Goal: Task Accomplishment & Management: Manage account settings

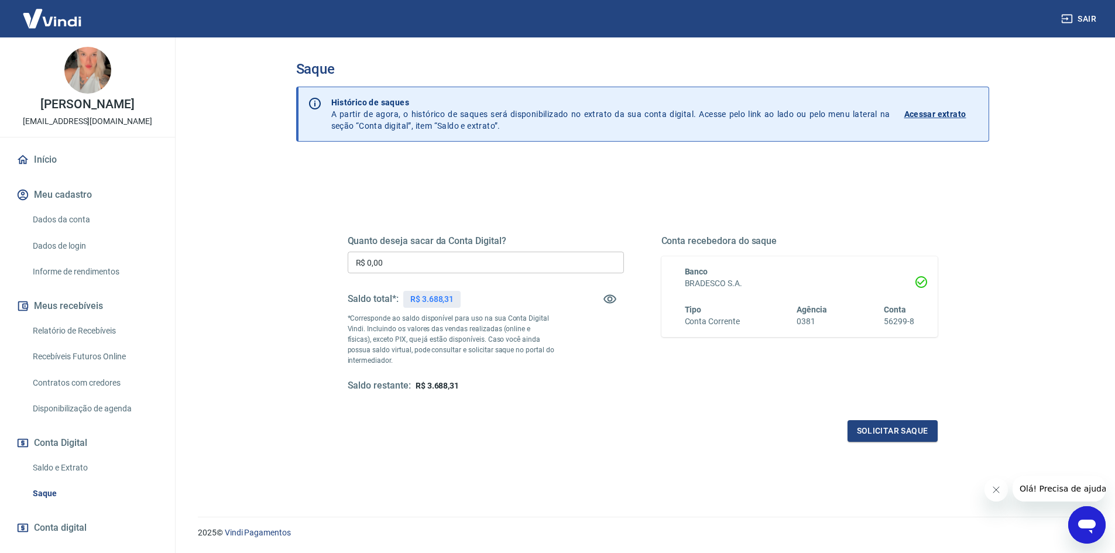
click at [435, 260] on input "R$ 0,00" at bounding box center [486, 263] width 276 height 22
type input "R$ 3.688,31"
click at [924, 434] on button "Solicitar saque" at bounding box center [892, 431] width 90 height 22
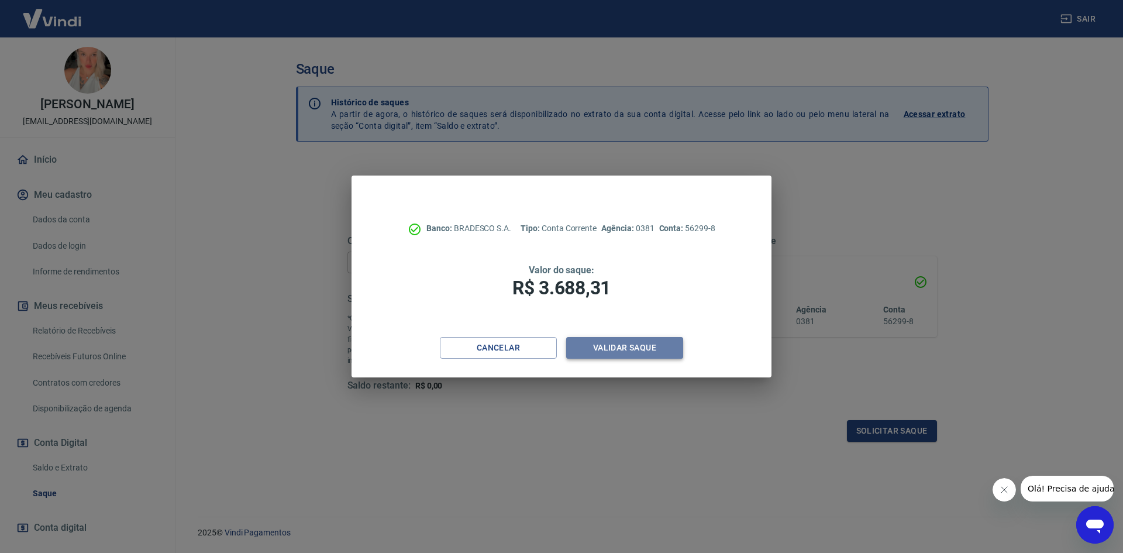
click at [640, 351] on button "Validar saque" at bounding box center [624, 348] width 117 height 22
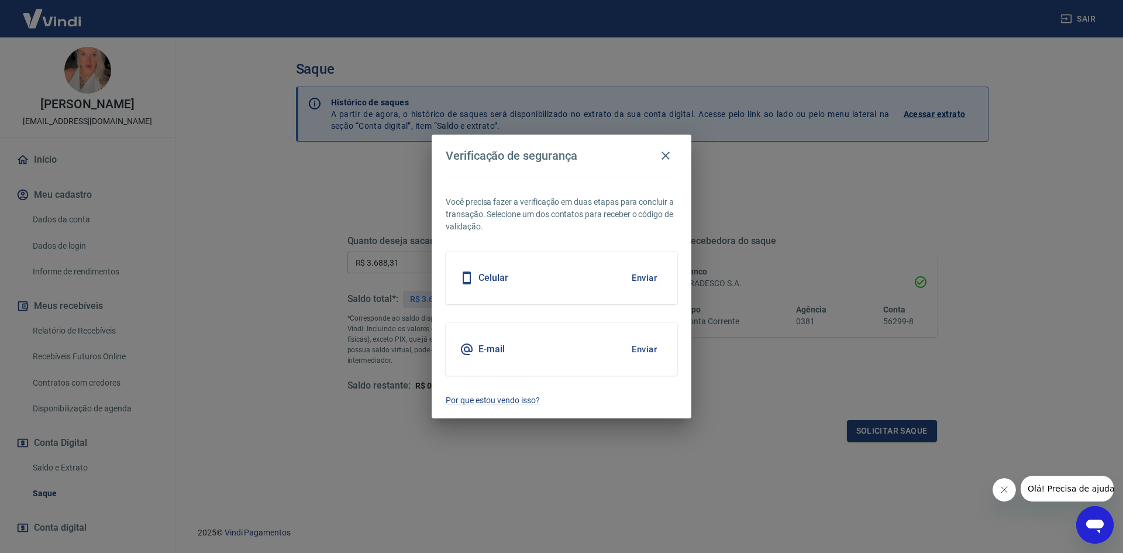
click at [642, 345] on button "Enviar" at bounding box center [644, 349] width 38 height 25
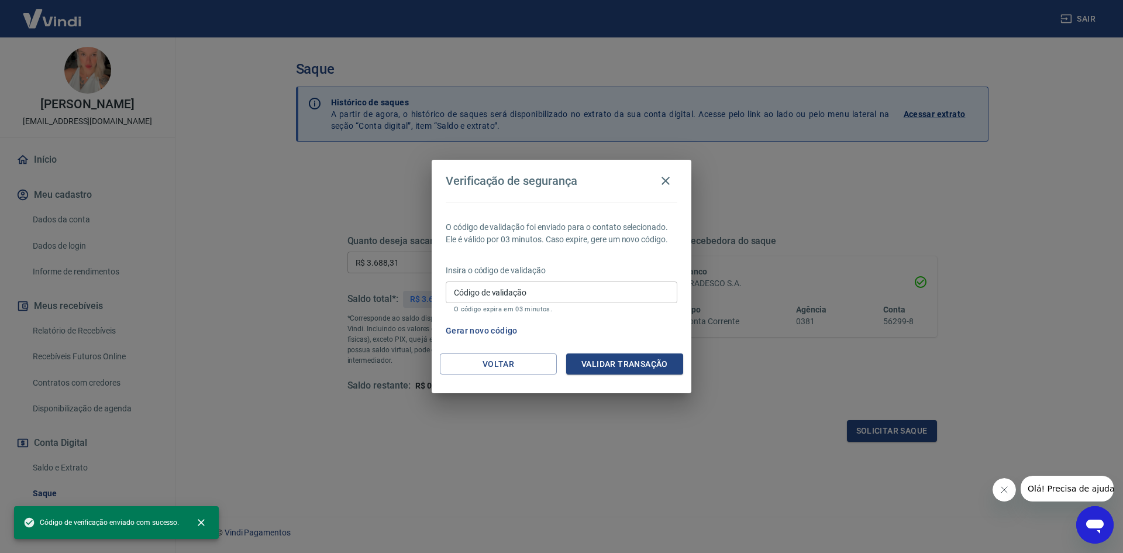
click at [459, 297] on input "Código de validação" at bounding box center [562, 292] width 232 height 22
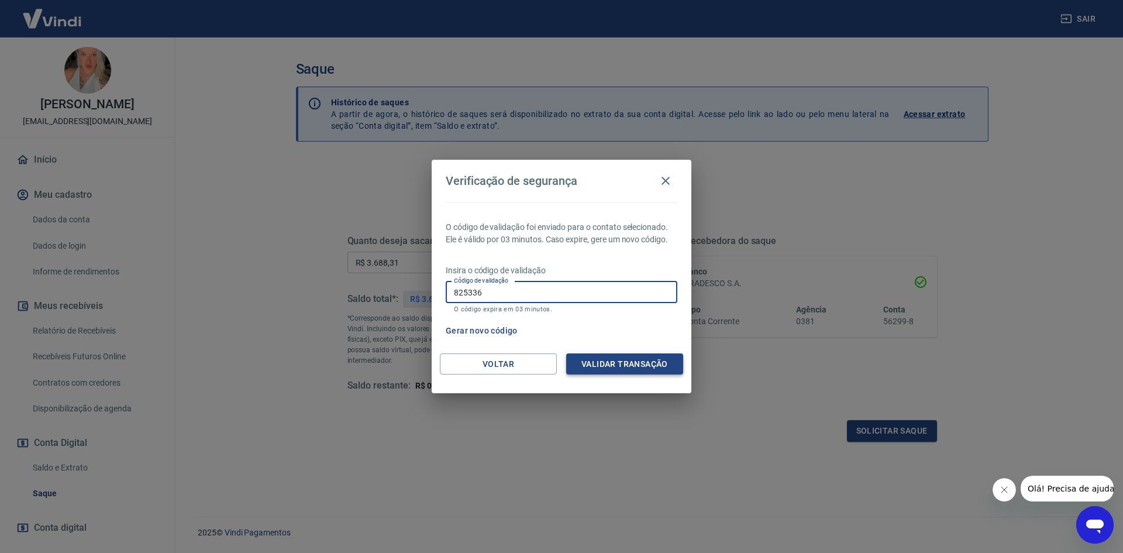
type input "825336"
click at [634, 361] on button "Validar transação" at bounding box center [624, 364] width 117 height 22
